Goal: Task Accomplishment & Management: Use online tool/utility

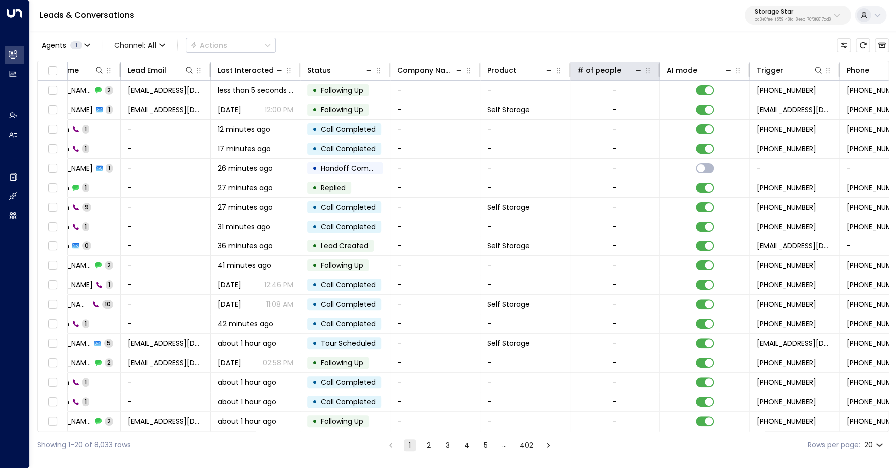
scroll to position [0, 124]
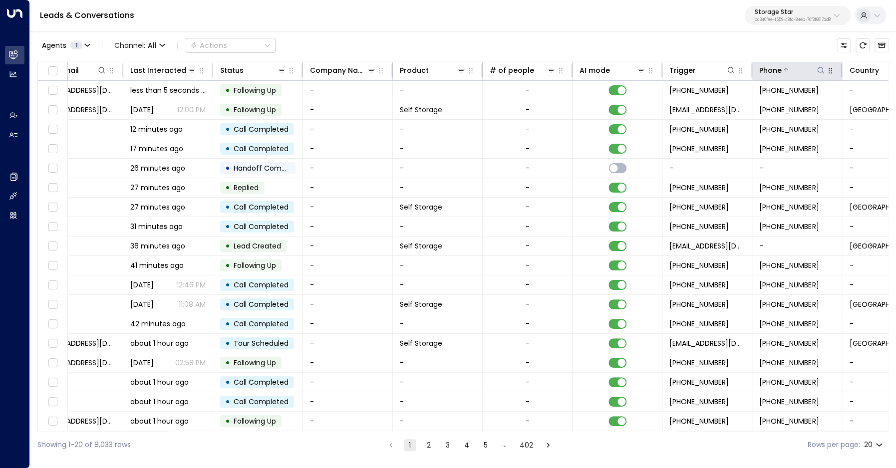
click at [822, 71] on icon at bounding box center [821, 70] width 8 height 8
type input "**********"
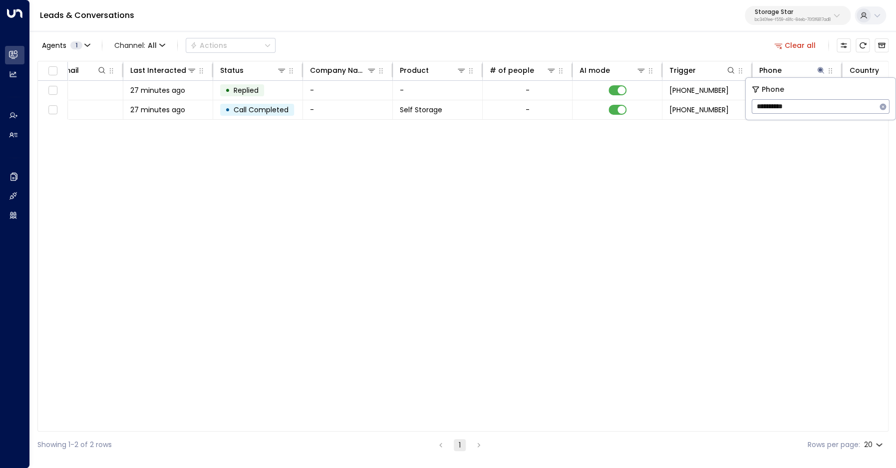
click at [748, 52] on div "Agents 1 Channel: All Actions Clear all" at bounding box center [462, 45] width 851 height 21
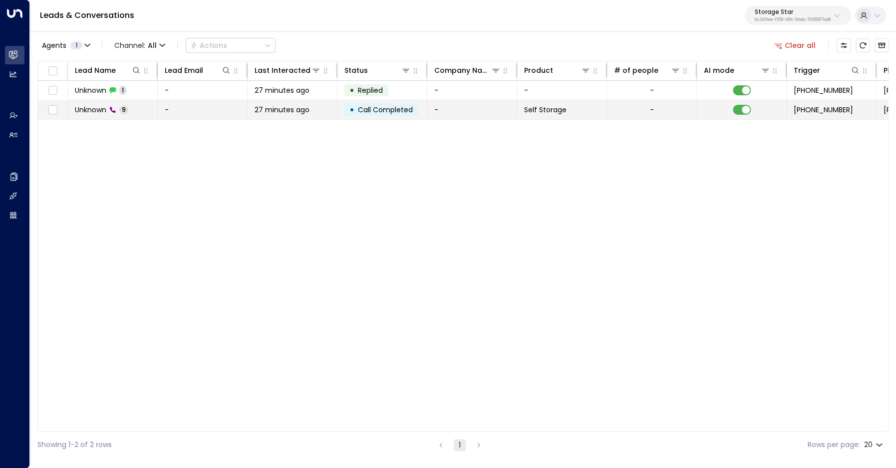
click at [90, 108] on span "Unknown" at bounding box center [90, 110] width 31 height 10
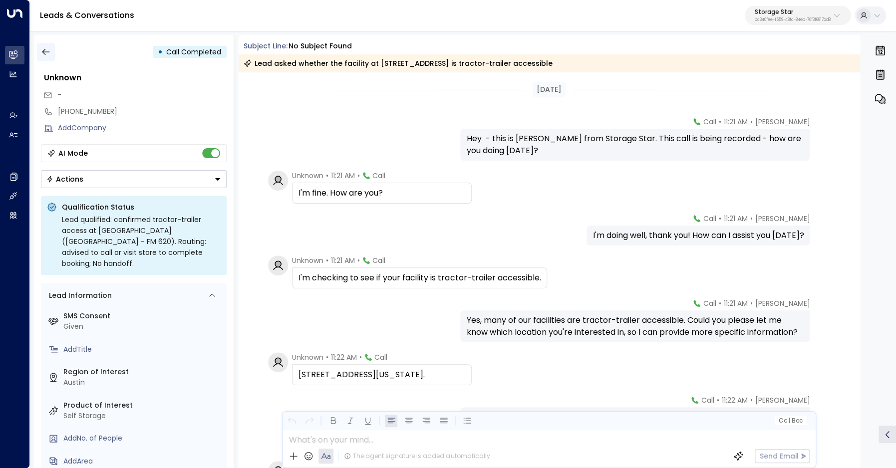
click at [53, 54] on button "button" at bounding box center [46, 52] width 18 height 18
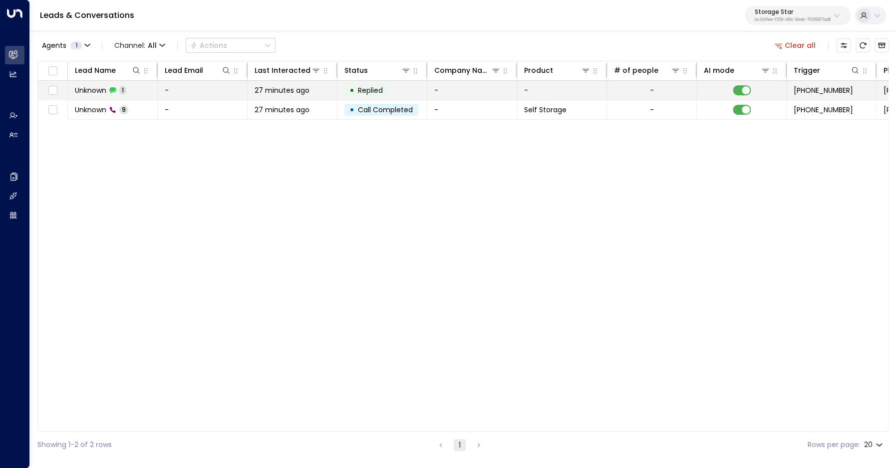
click at [87, 94] on span "Unknown" at bounding box center [90, 90] width 31 height 10
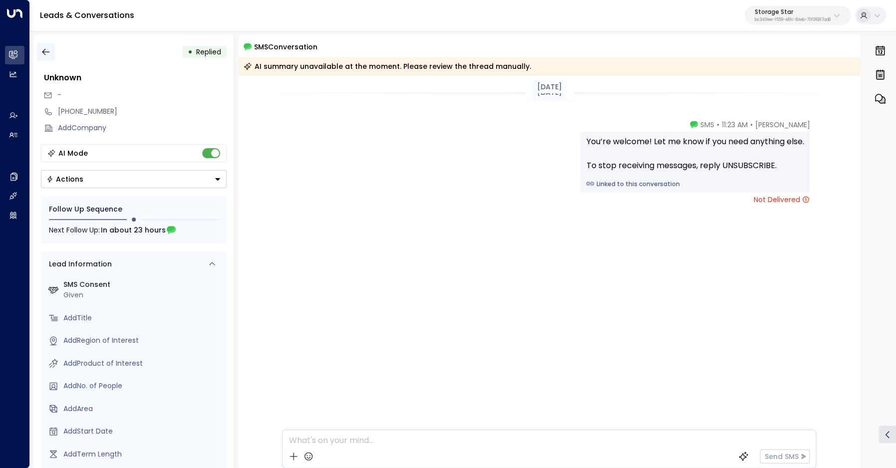
click at [44, 49] on icon "button" at bounding box center [46, 52] width 10 height 10
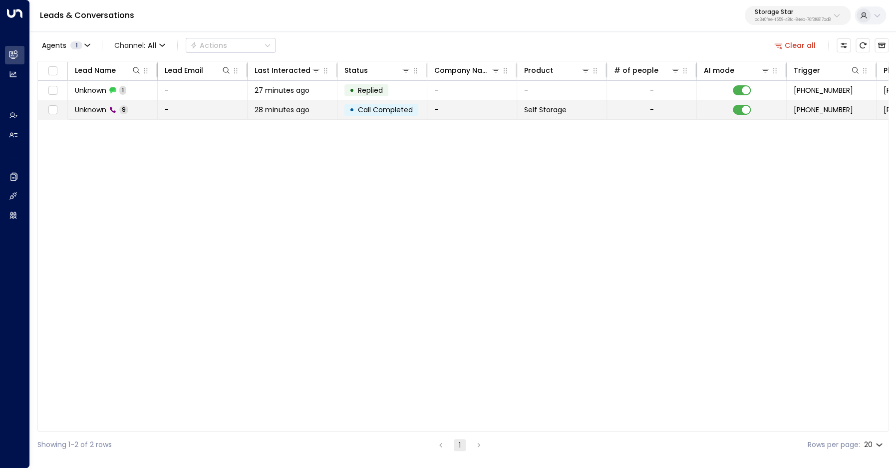
click at [85, 108] on span "Unknown" at bounding box center [90, 110] width 31 height 10
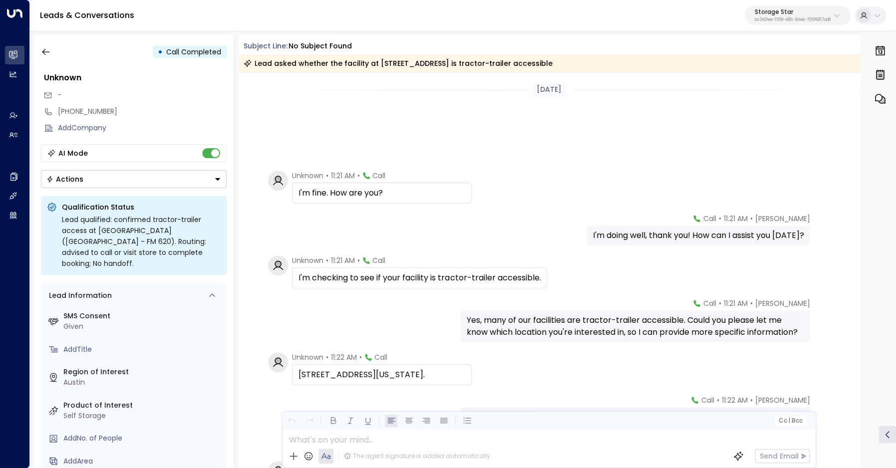
scroll to position [180, 0]
